Goal: Navigation & Orientation: Understand site structure

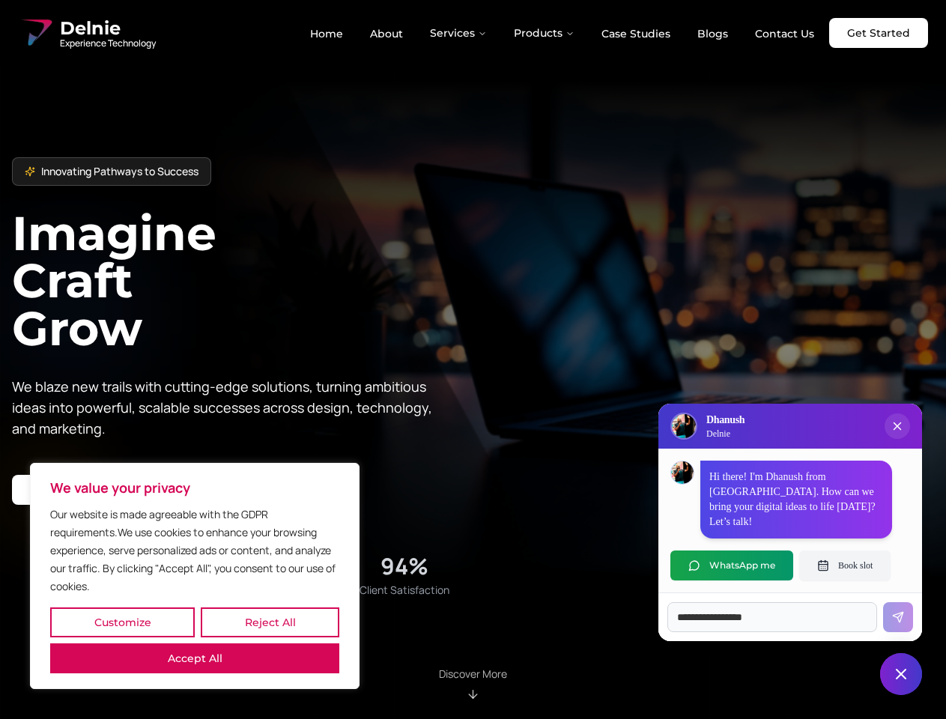
click at [122, 622] on button "Customize" at bounding box center [122, 622] width 145 height 30
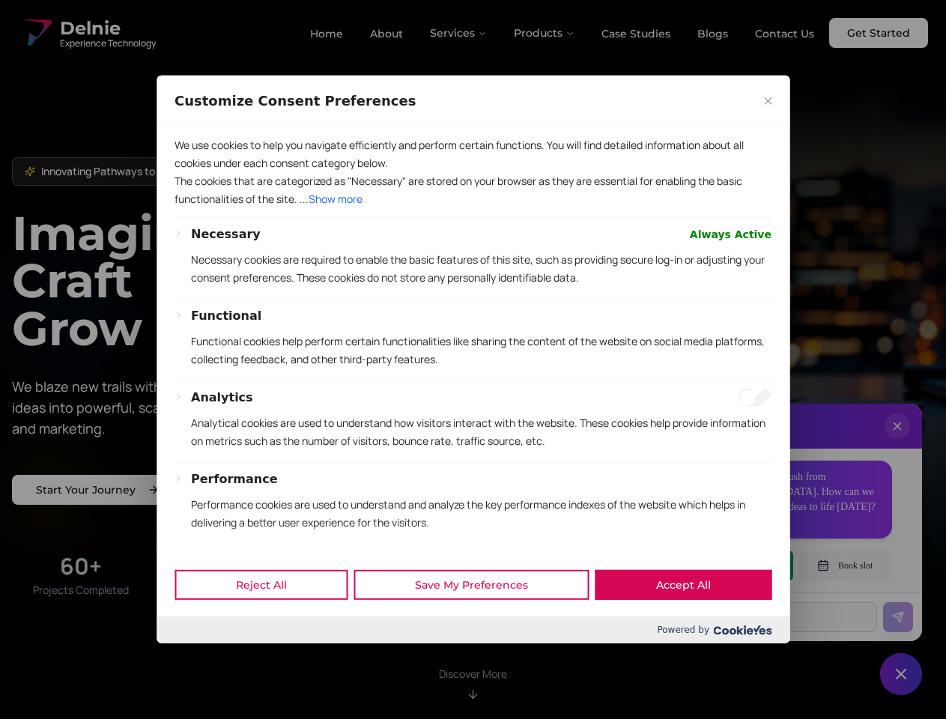
click at [270, 622] on div at bounding box center [473, 359] width 946 height 719
click at [195, 462] on div "Analytics Analytical cookies are used to understand how visitors interact with …" at bounding box center [481, 425] width 580 height 73
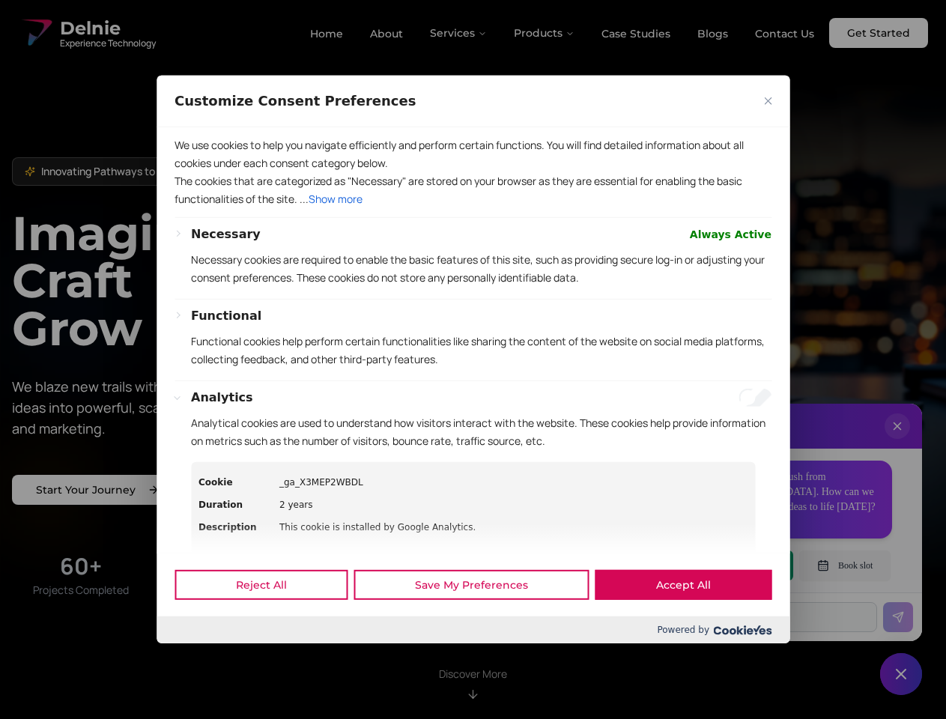
click at [473, 359] on p "Functional cookies help perform certain functionalities like sharing the conten…" at bounding box center [481, 351] width 580 height 36
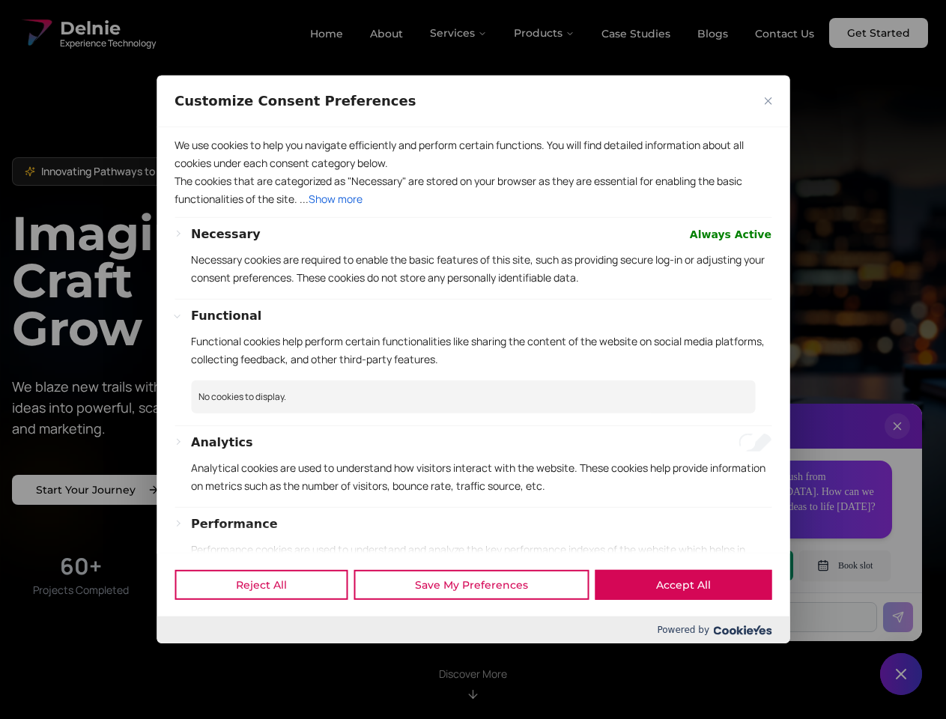
click at [459, 33] on div at bounding box center [473, 359] width 946 height 719
click at [544, 33] on div at bounding box center [473, 359] width 946 height 719
click at [897, 441] on div at bounding box center [473, 359] width 946 height 719
click at [732, 565] on div "Reject All Save My Preferences Accept All" at bounding box center [473, 585] width 633 height 64
click at [845, 565] on div at bounding box center [473, 359] width 946 height 719
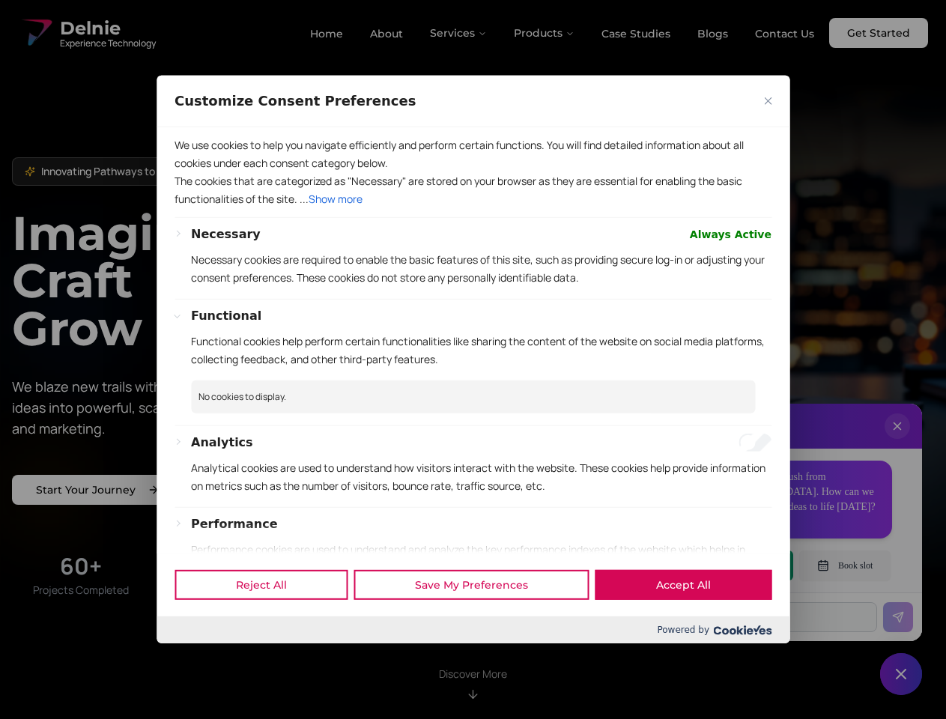
click at [901, 674] on div at bounding box center [473, 359] width 946 height 719
